Goal: Register for event/course

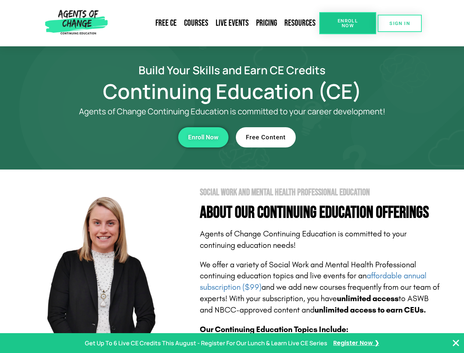
click at [232, 177] on section "Social Work and Mental Health Professional Education About Our Continuing Educa…" at bounding box center [232, 324] width 464 height 309
click at [348, 23] on span "Enroll Now" at bounding box center [347, 23] width 33 height 10
click at [400, 23] on span "SIGN IN" at bounding box center [400, 23] width 21 height 5
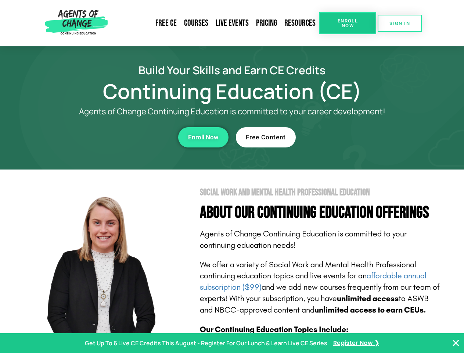
click at [128, 137] on div "Enroll Now" at bounding box center [127, 137] width 202 height 20
click at [203, 137] on span "Enroll Now" at bounding box center [203, 137] width 31 height 6
click at [337, 137] on div "Free Content" at bounding box center [337, 137] width 202 height 20
